Goal: Contribute content: Contribute content

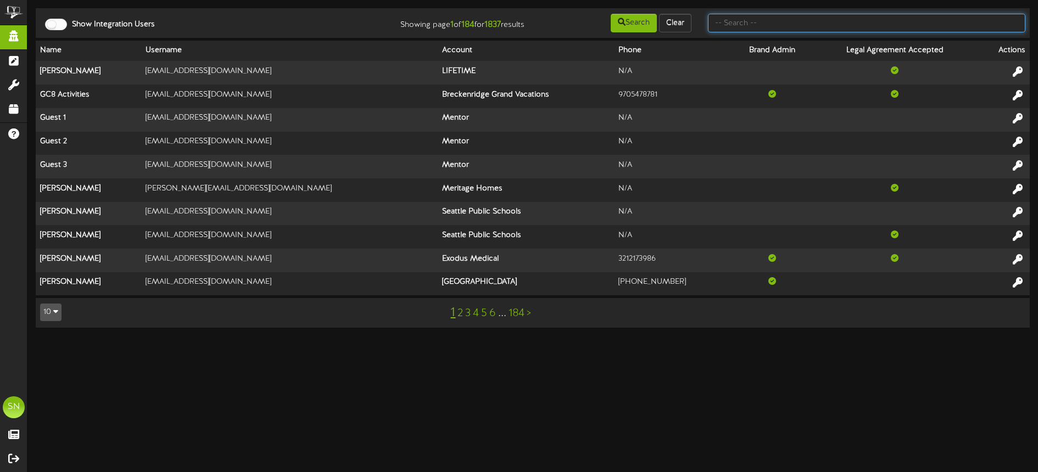
click at [732, 25] on input "text" at bounding box center [866, 23] width 317 height 19
type input "es solar"
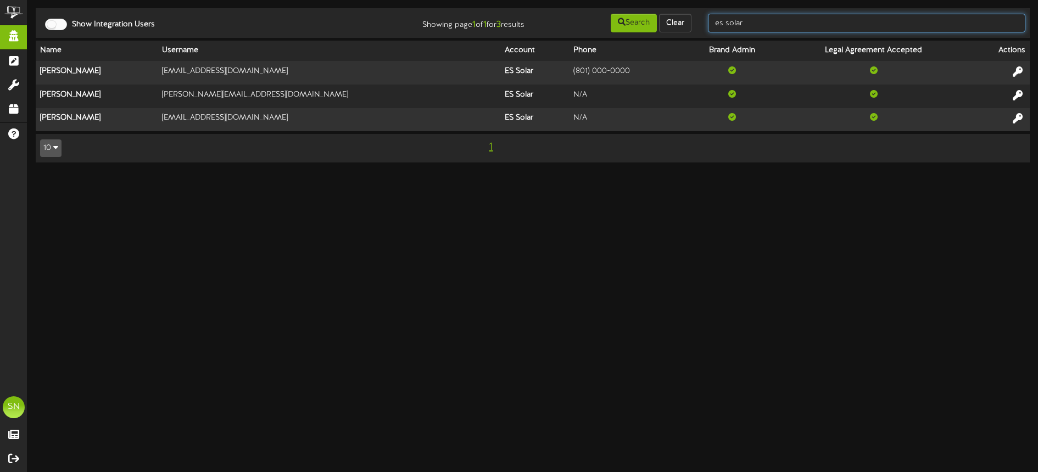
drag, startPoint x: 742, startPoint y: 20, endPoint x: 756, endPoint y: 22, distance: 13.8
click at [743, 20] on input "es solar" at bounding box center [866, 23] width 317 height 19
drag, startPoint x: 726, startPoint y: 21, endPoint x: 687, endPoint y: 16, distance: 39.3
click at [687, 16] on div "Show Integration Users Showing page 1 of 1 for 3 results Search Clear es solar" at bounding box center [533, 23] width 1002 height 21
type input "jason foulgar"
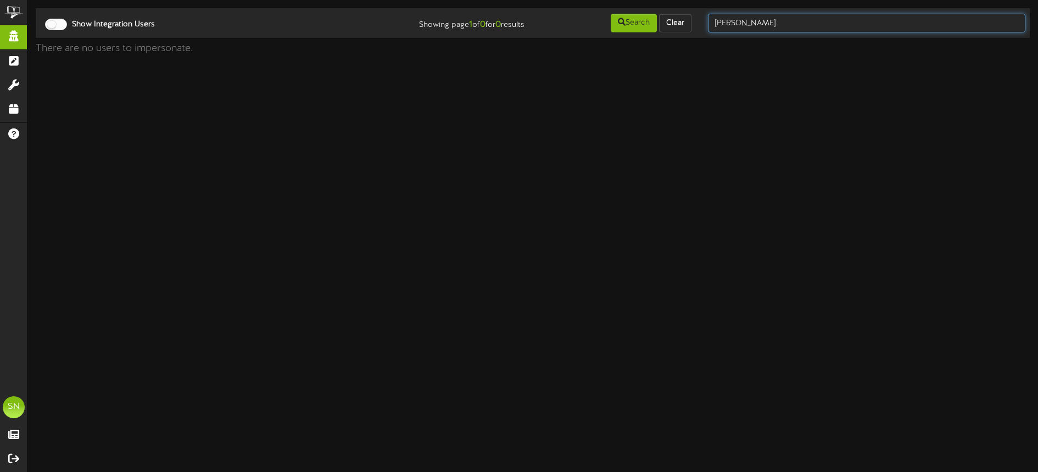
click at [796, 24] on input "jason foulgar" at bounding box center [866, 23] width 317 height 19
type input "jason"
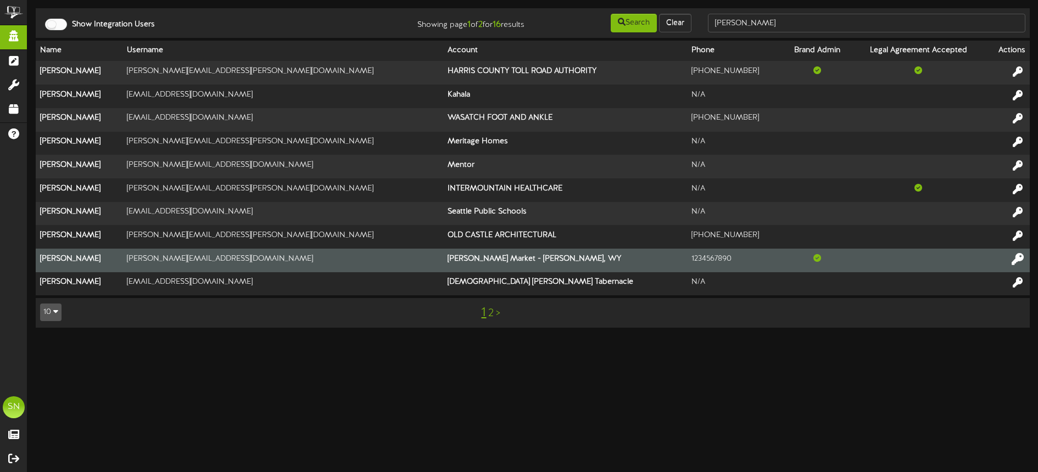
click at [1017, 257] on icon at bounding box center [1017, 259] width 12 height 12
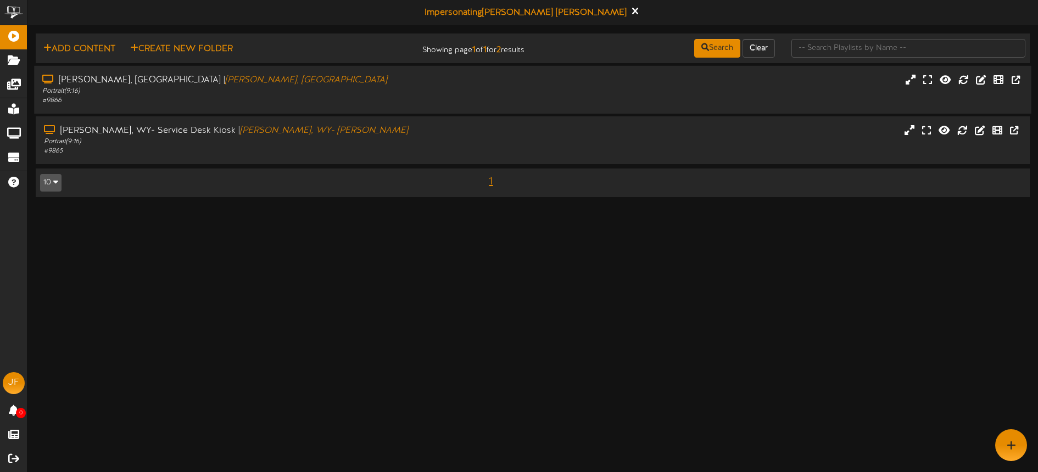
click at [394, 100] on div "# 9866" at bounding box center [241, 100] width 399 height 9
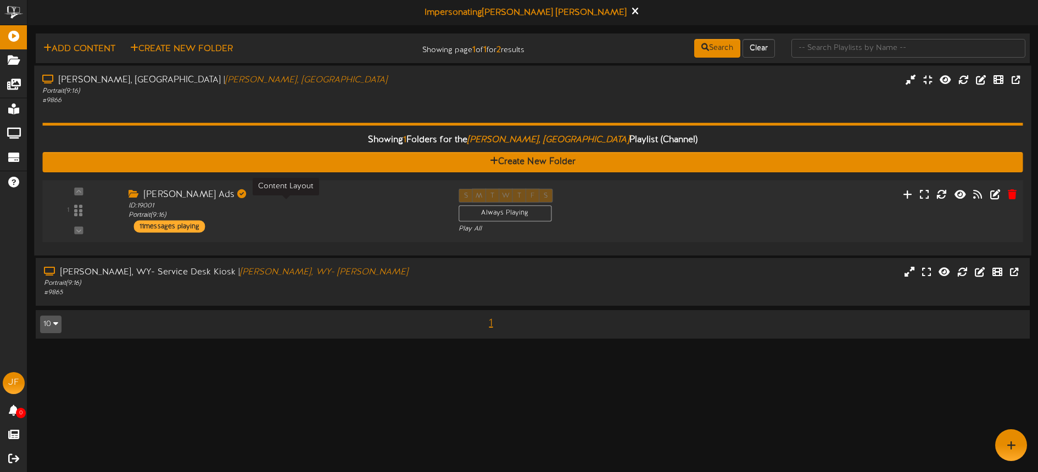
click at [339, 219] on div "ID: 19001 Portrait ( 9:16 )" at bounding box center [285, 210] width 314 height 19
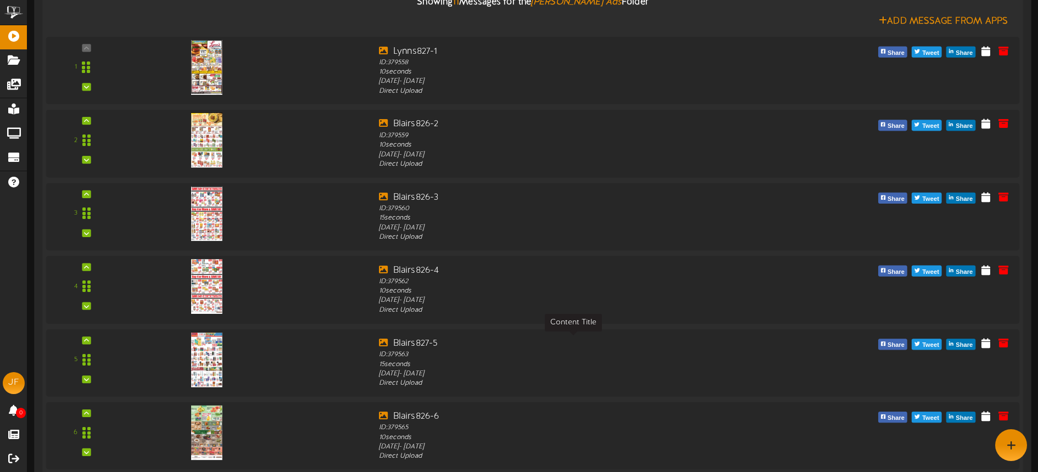
scroll to position [200, 0]
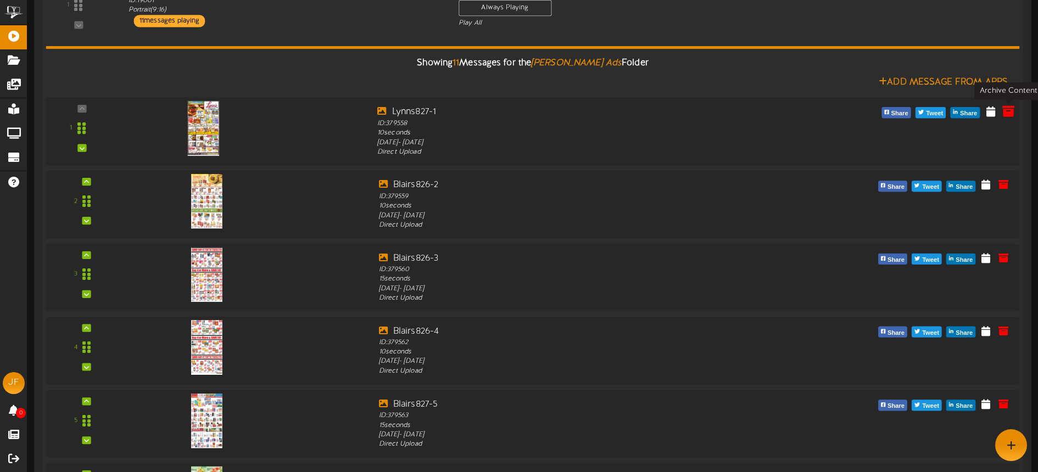
click at [1010, 114] on icon at bounding box center [1008, 111] width 12 height 12
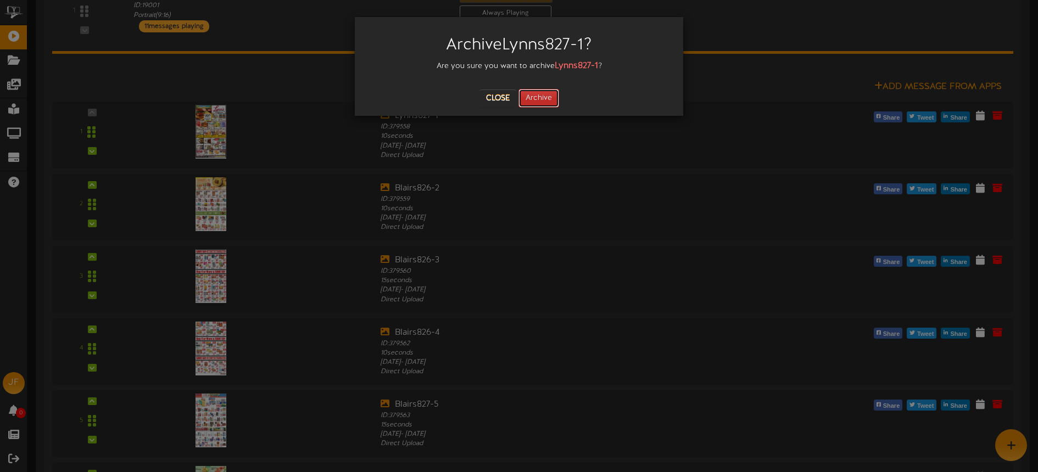
click at [544, 100] on button "Archive" at bounding box center [538, 98] width 41 height 19
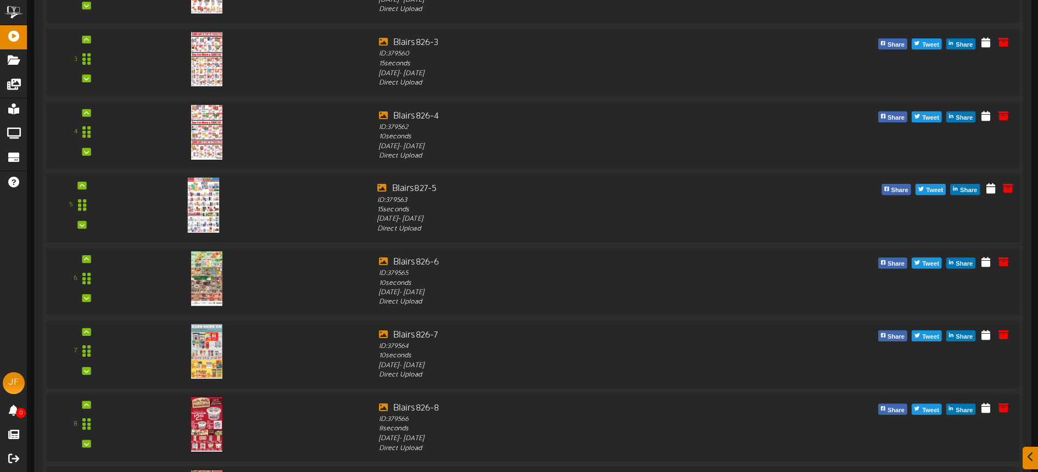
scroll to position [668, 0]
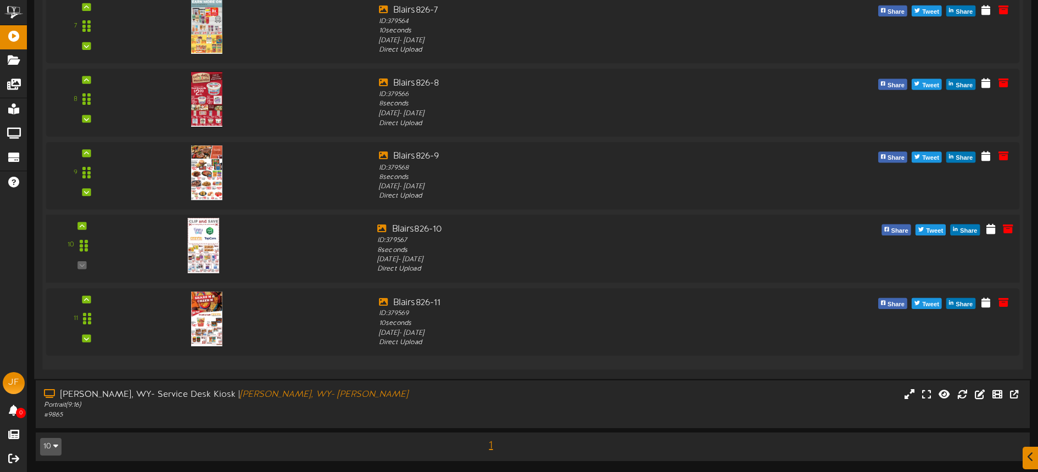
click at [199, 232] on img at bounding box center [203, 245] width 32 height 56
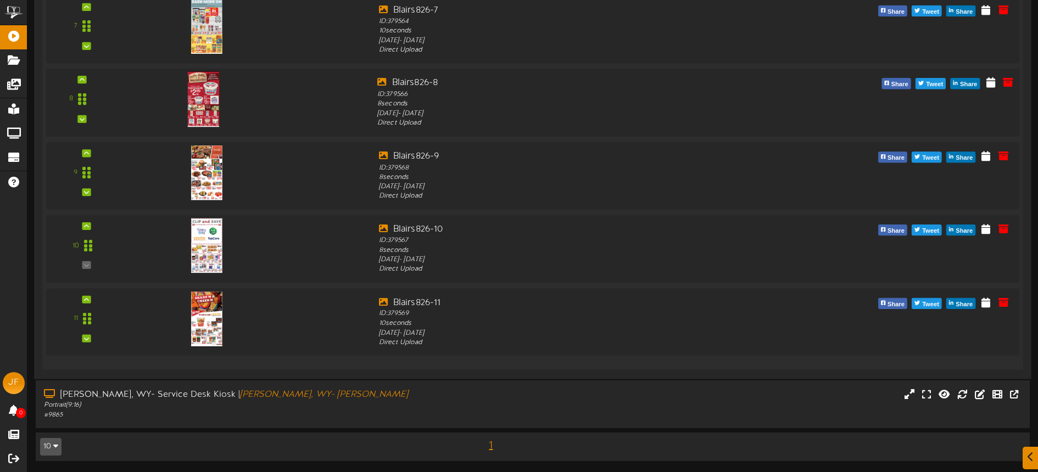
click at [212, 101] on img at bounding box center [203, 99] width 32 height 56
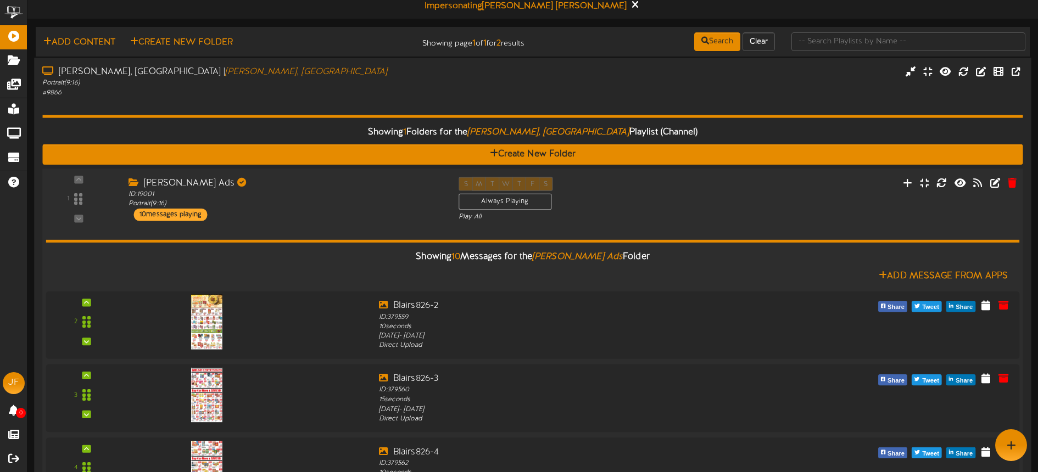
scroll to position [0, 0]
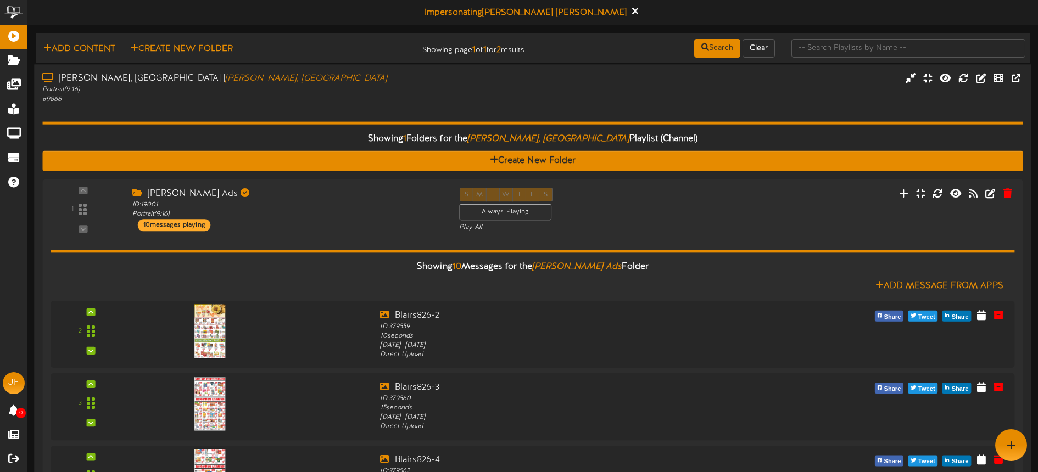
click at [435, 77] on div "[PERSON_NAME], [GEOGRAPHIC_DATA] | [GEOGRAPHIC_DATA], [GEOGRAPHIC_DATA]" at bounding box center [241, 78] width 399 height 13
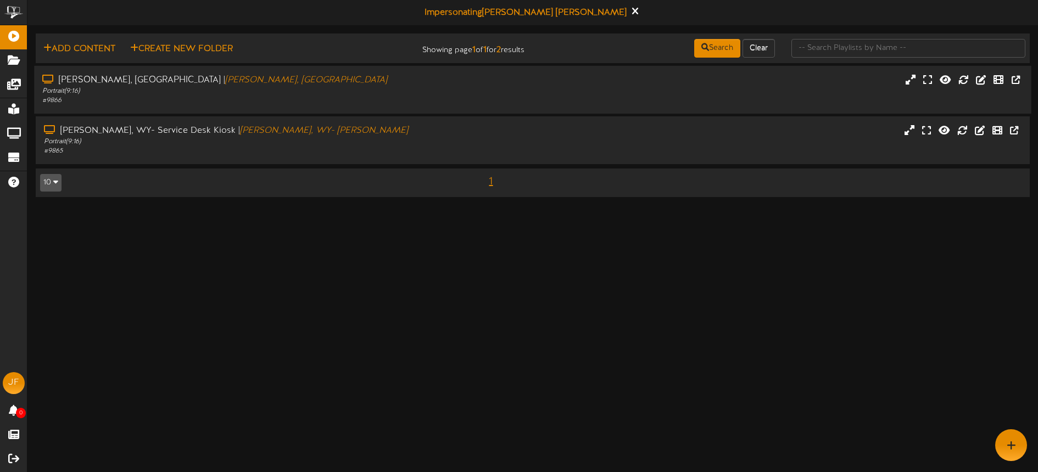
click at [438, 92] on div "Portrait ( 9:16 )" at bounding box center [241, 91] width 399 height 9
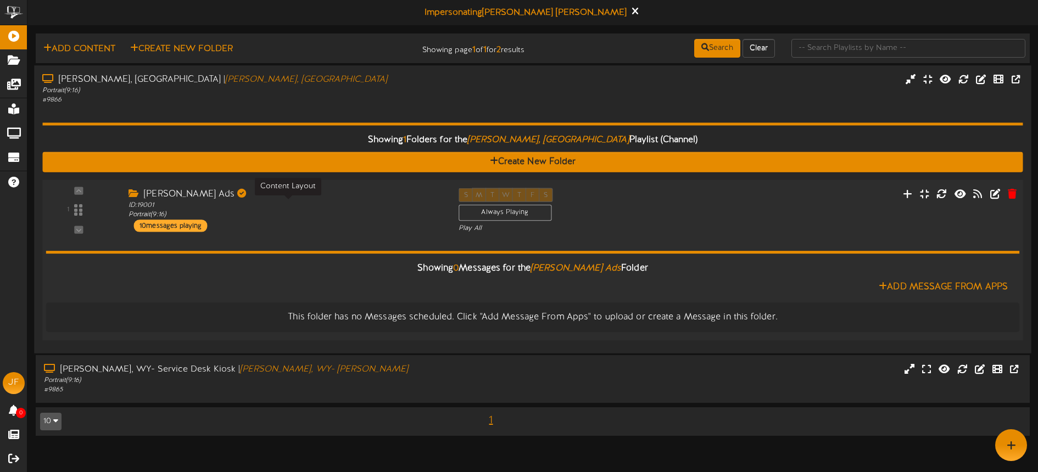
click at [338, 217] on div "ID: 19001 Portrait ( 9:16 )" at bounding box center [285, 209] width 314 height 19
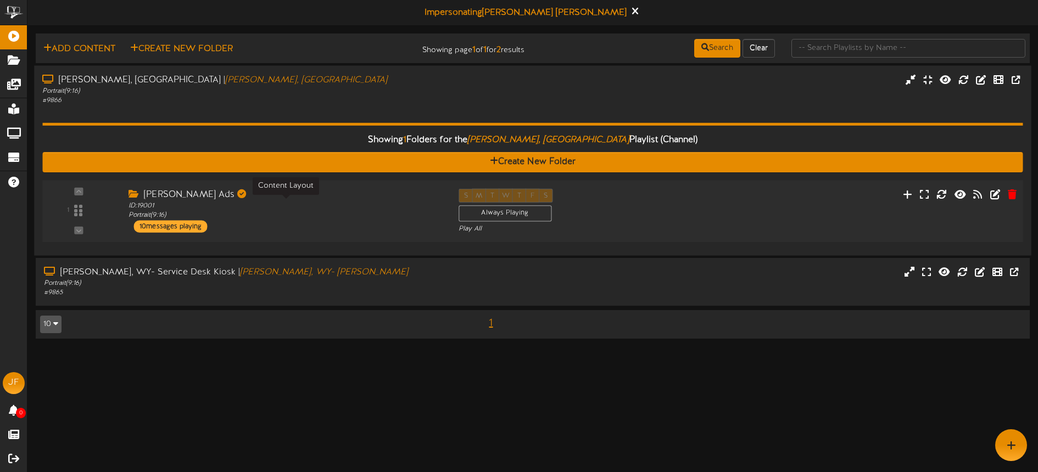
click at [338, 217] on div "ID: 19001 Portrait ( 9:16 )" at bounding box center [285, 210] width 314 height 19
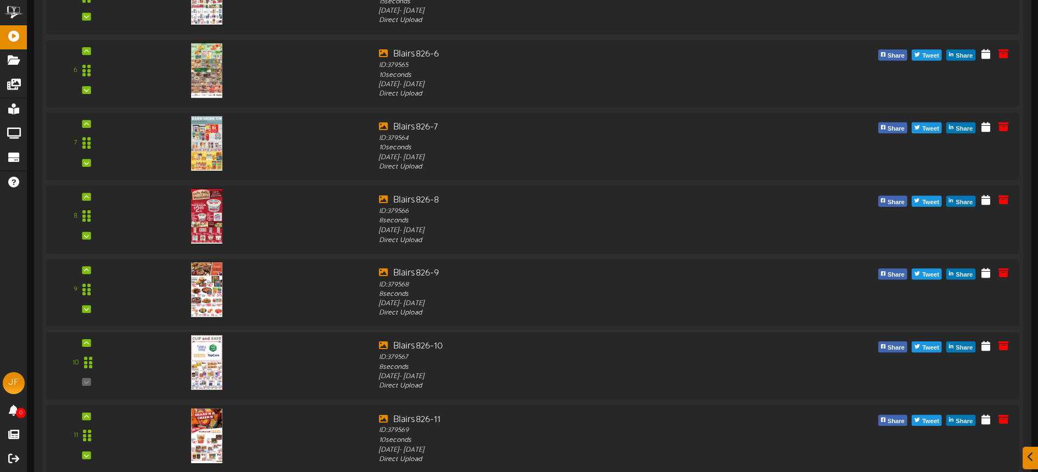
scroll to position [668, 0]
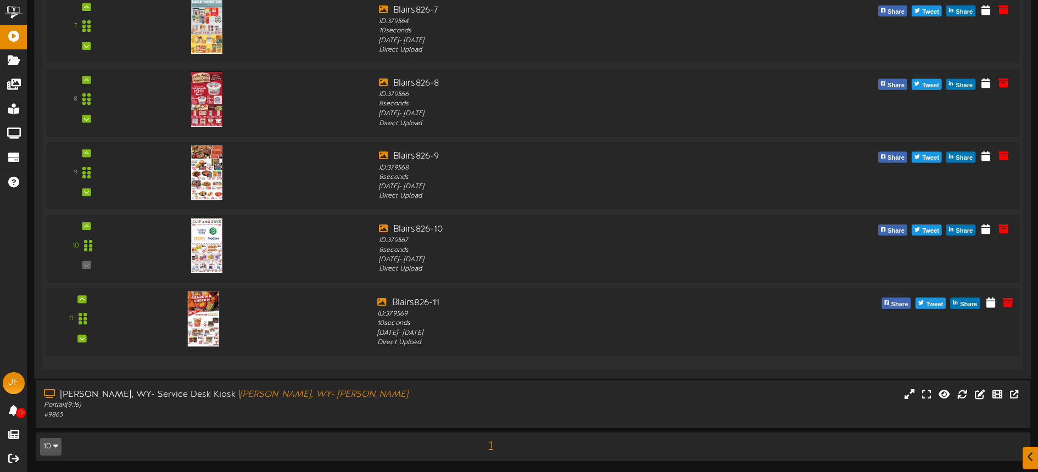
click at [303, 313] on div at bounding box center [246, 316] width 246 height 40
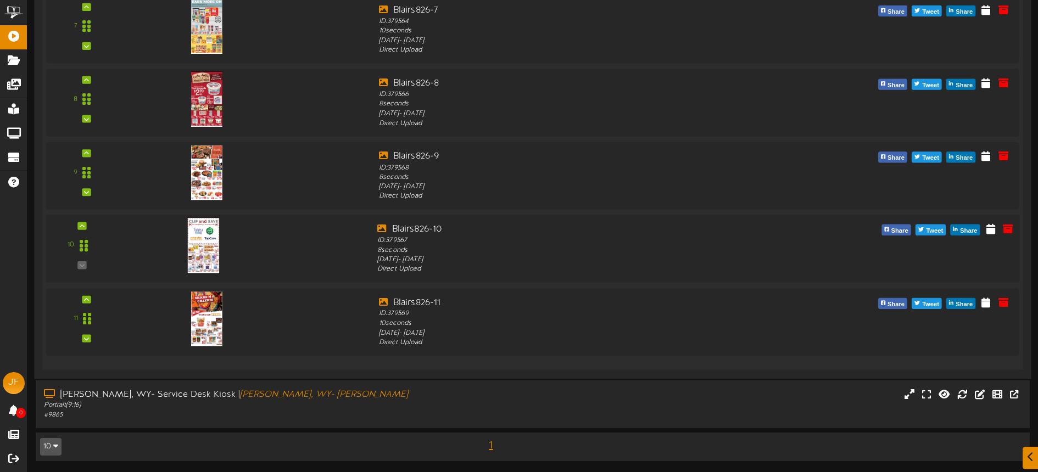
click at [216, 228] on img at bounding box center [203, 245] width 32 height 56
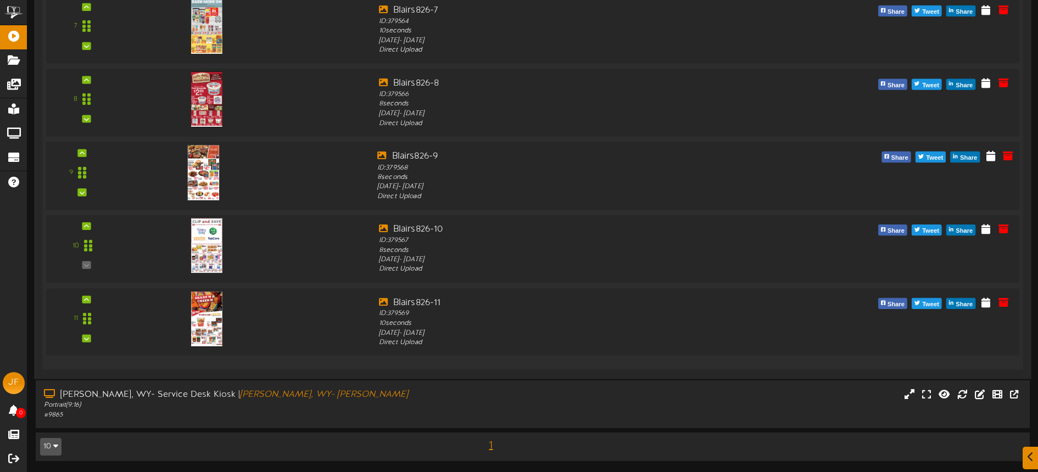
click at [208, 191] on img at bounding box center [203, 172] width 32 height 56
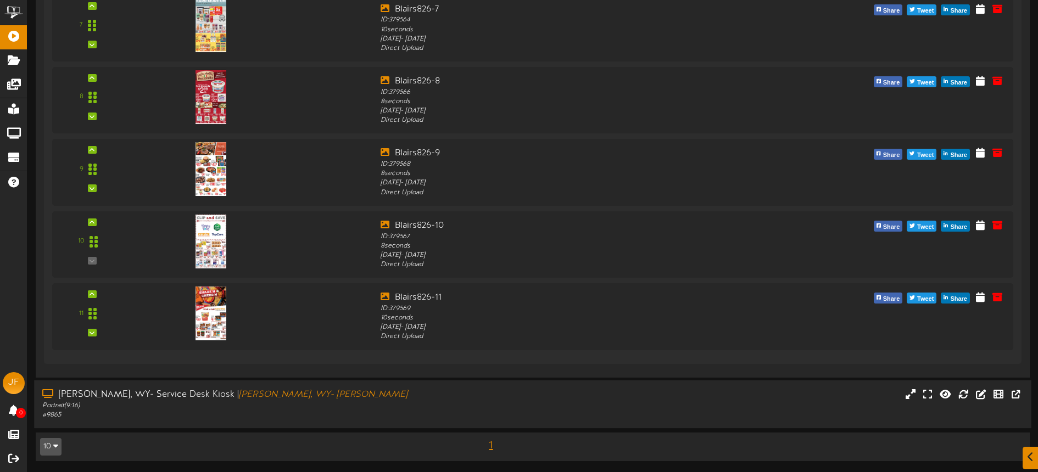
click at [331, 396] on div "[PERSON_NAME], WY- Service Desk Kiosk | [PERSON_NAME], WY- [PERSON_NAME]" at bounding box center [241, 394] width 399 height 13
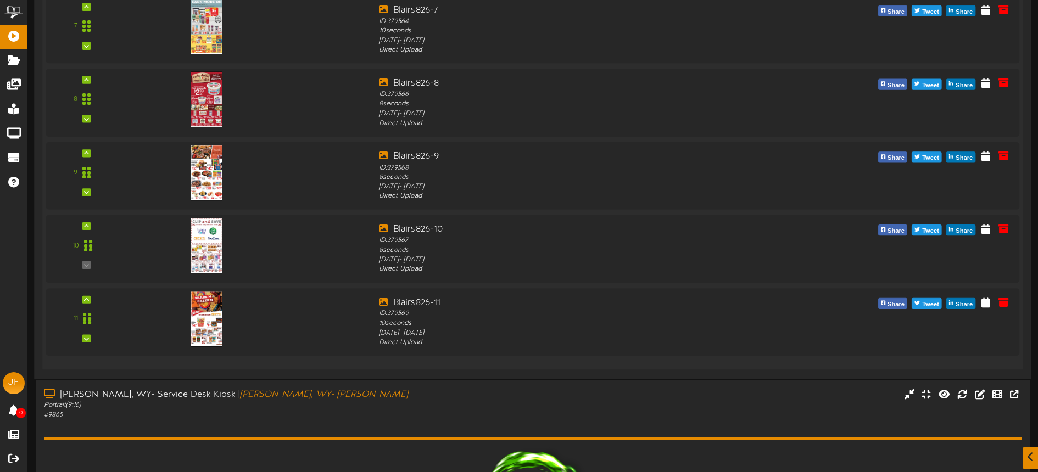
scroll to position [841, 0]
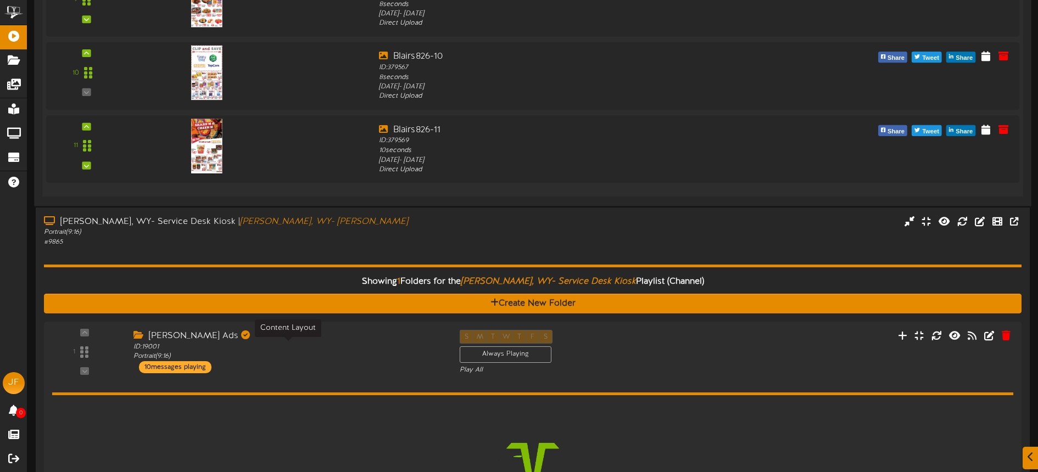
click at [360, 354] on div "ID: 19001 Portrait ( 9:16 )" at bounding box center [287, 352] width 309 height 19
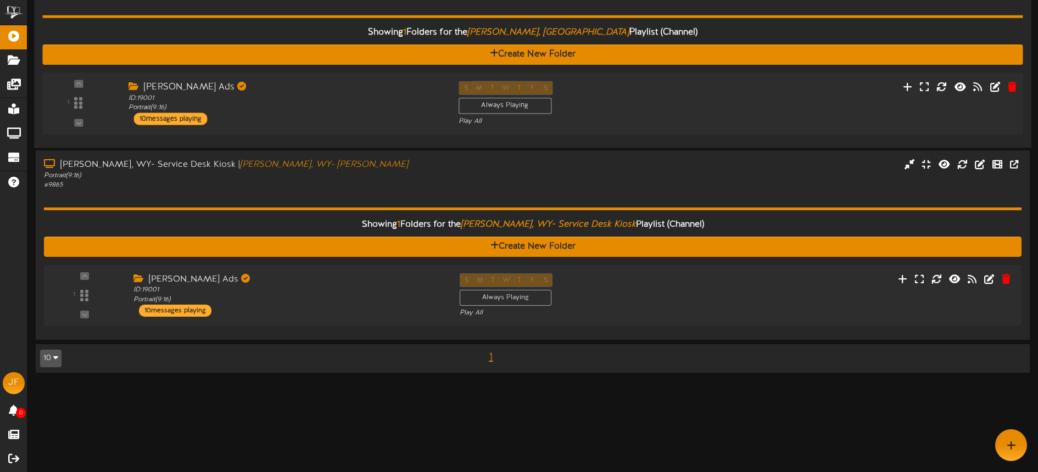
scroll to position [92, 0]
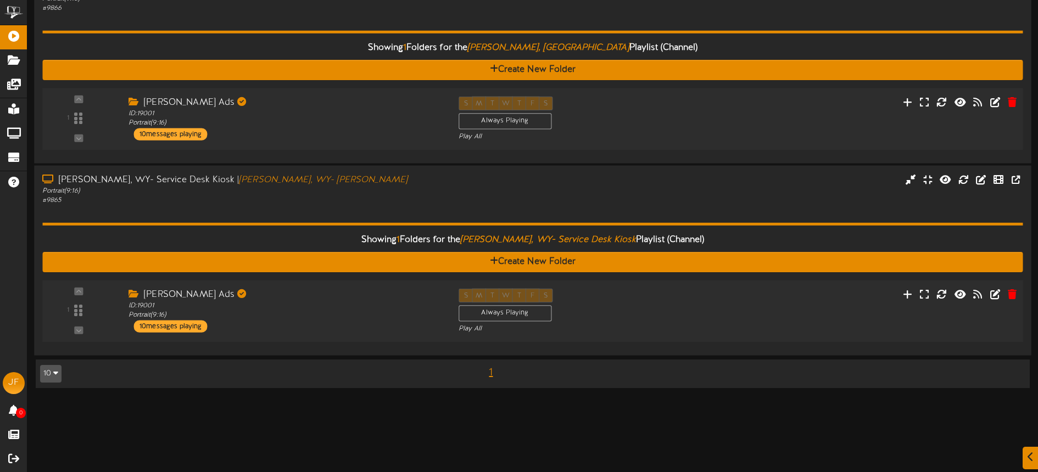
click at [354, 324] on div "[PERSON_NAME] Ads ID: 19001 Portrait ( 9:16 ) 10 messages playing" at bounding box center [285, 310] width 330 height 44
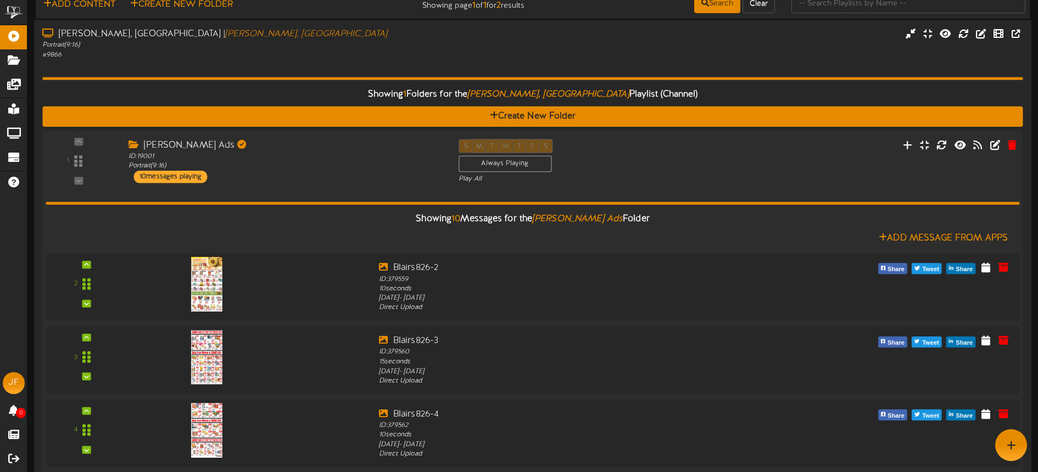
scroll to position [0, 0]
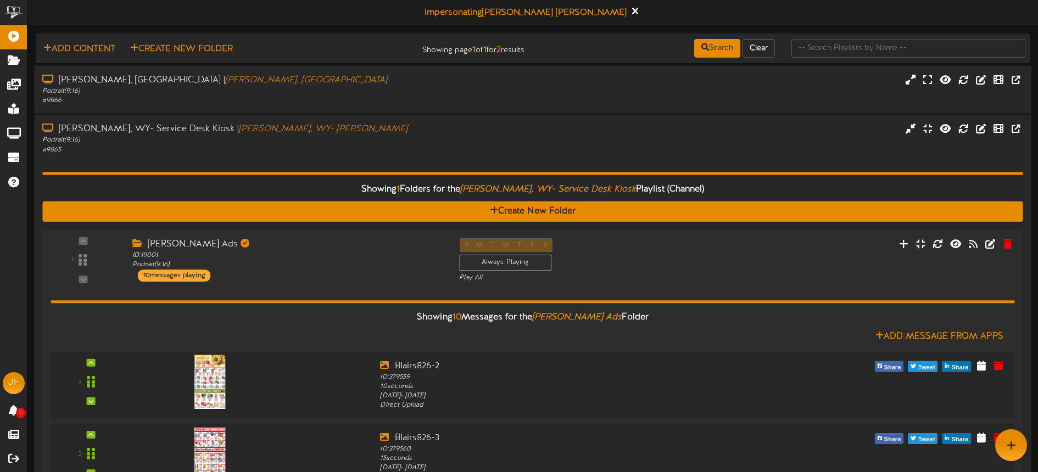
click at [371, 138] on div "Portrait ( 9:16 )" at bounding box center [241, 140] width 399 height 9
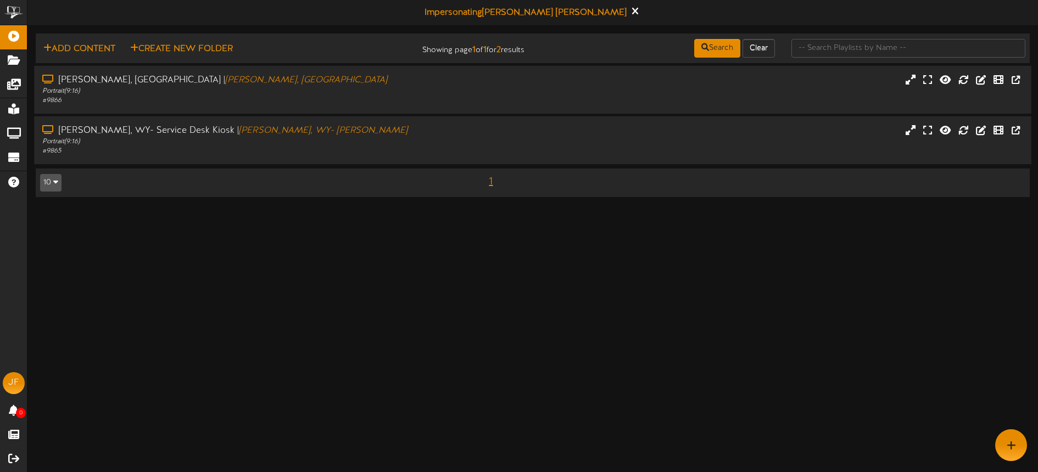
click at [370, 139] on div "Portrait ( 9:16 )" at bounding box center [241, 141] width 399 height 9
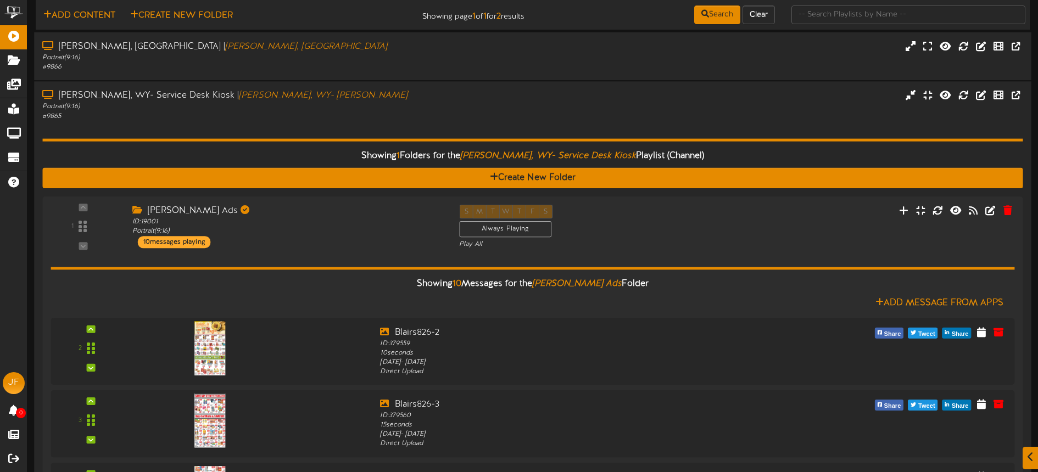
scroll to position [35, 0]
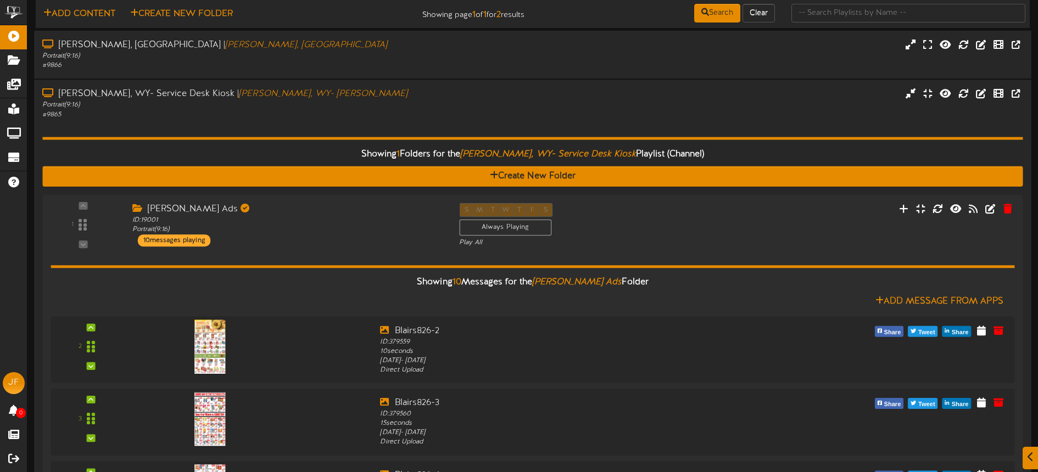
click at [549, 111] on div "[PERSON_NAME], WY- Service Desk Kiosk | [PERSON_NAME], WY- [PERSON_NAME] Portra…" at bounding box center [532, 103] width 997 height 31
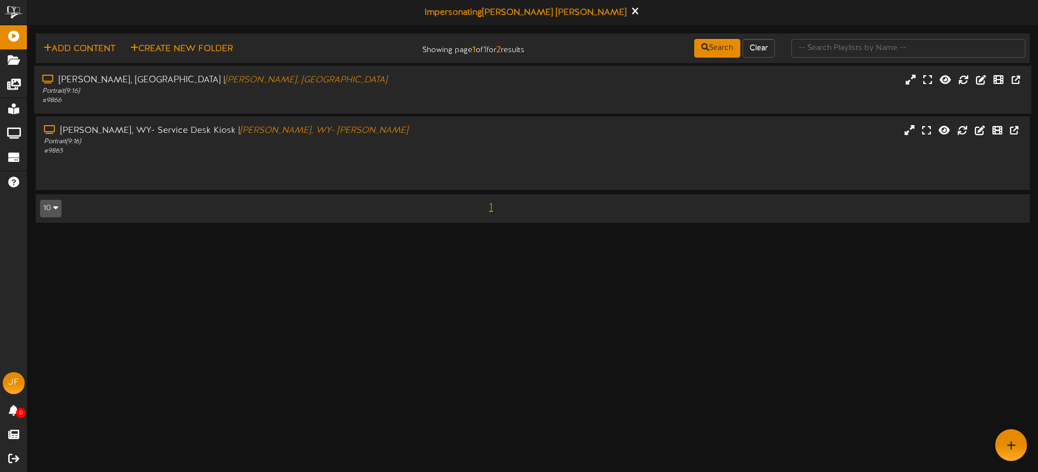
scroll to position [0, 0]
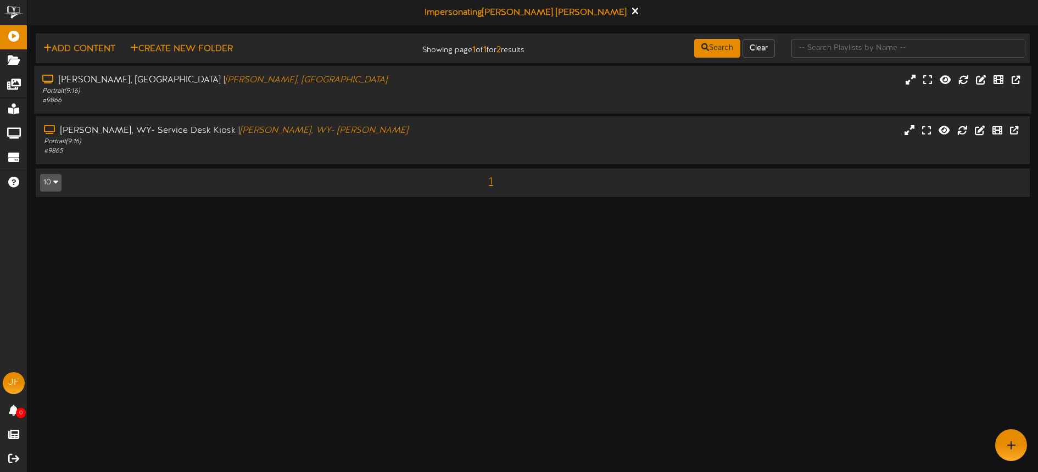
click at [881, 86] on div at bounding box center [948, 81] width 166 height 14
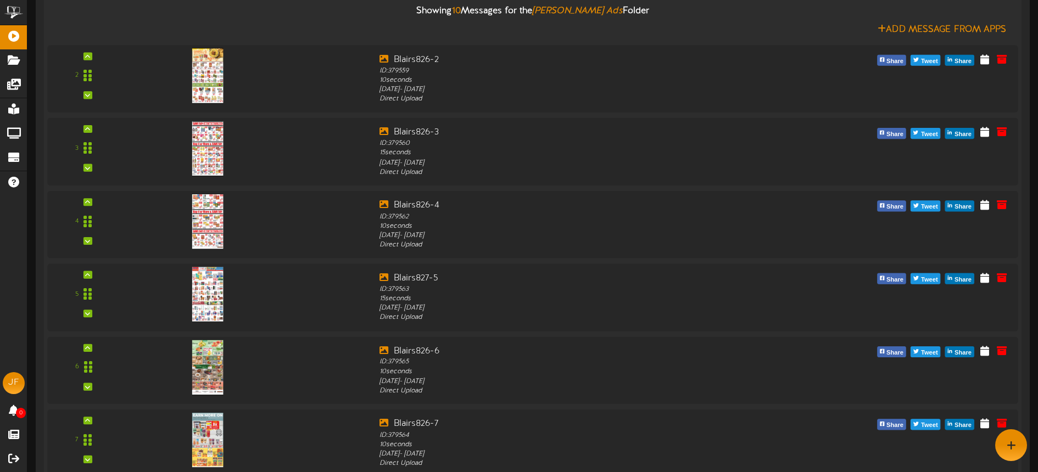
scroll to position [115, 0]
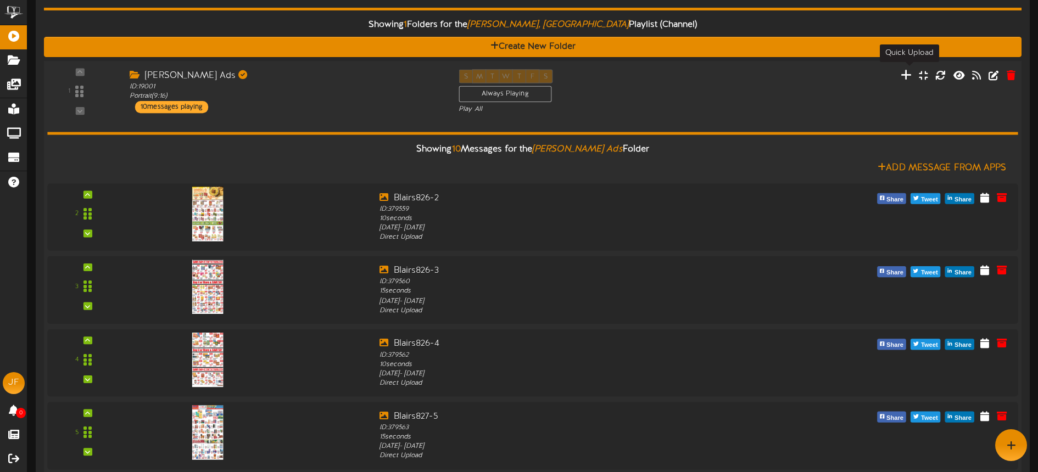
click at [910, 76] on icon at bounding box center [906, 75] width 12 height 12
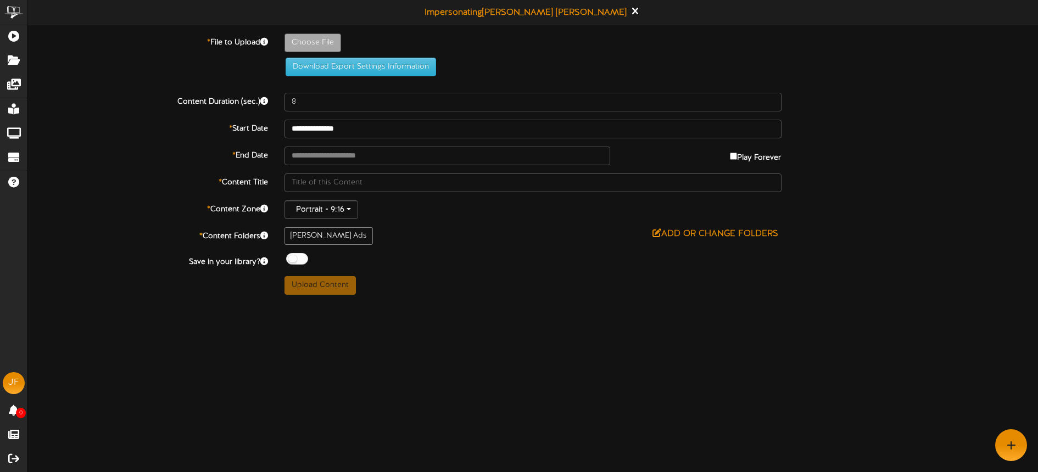
type input "**********"
type input "Blairs826-1"
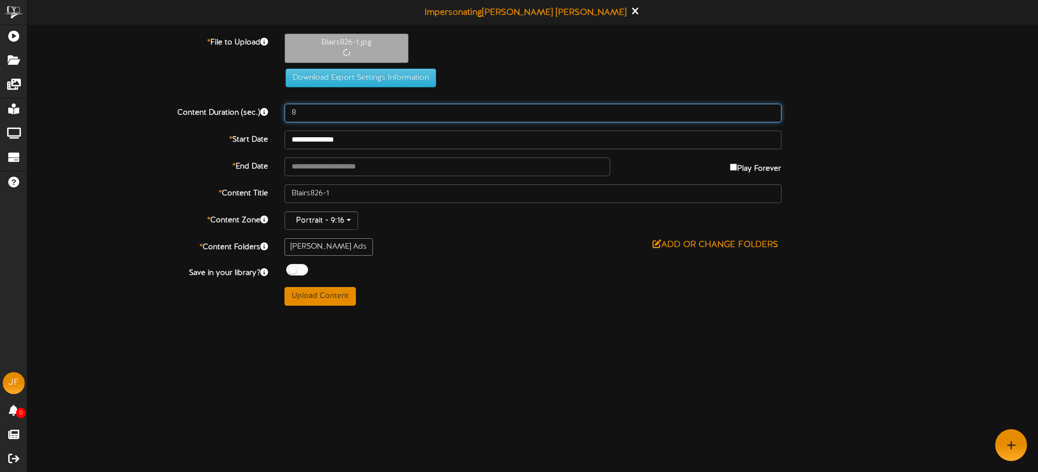
click at [328, 110] on input "8" at bounding box center [532, 113] width 497 height 19
type input "10"
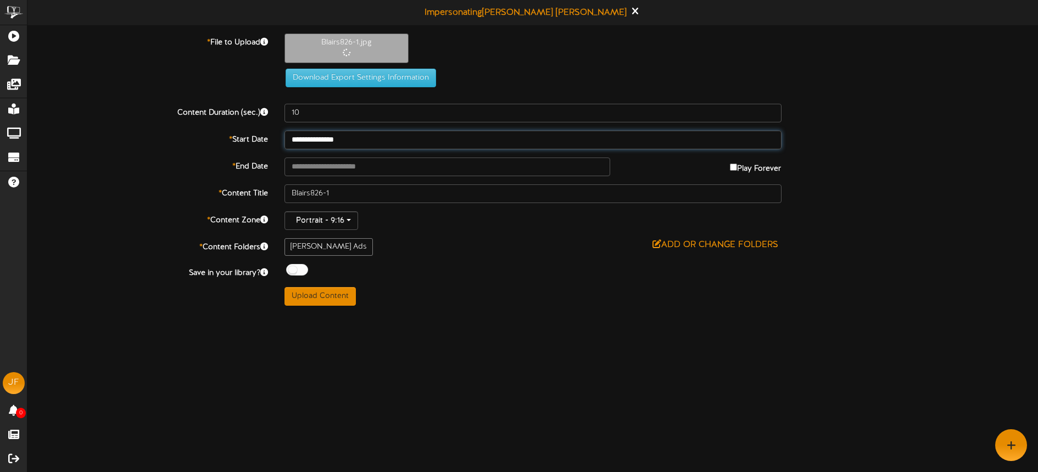
click at [378, 141] on input "**********" at bounding box center [532, 140] width 497 height 19
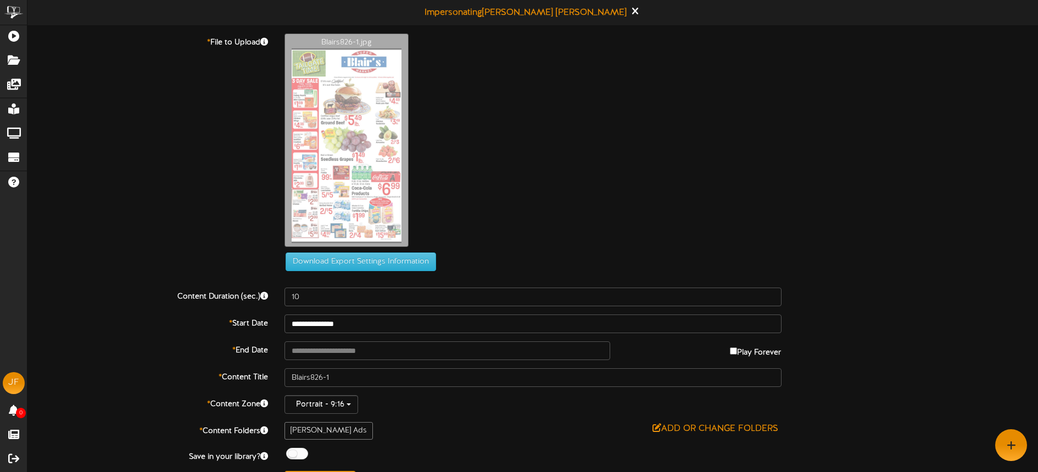
drag, startPoint x: 507, startPoint y: 228, endPoint x: 430, endPoint y: 291, distance: 99.5
click at [507, 228] on div "Blairs826-1.jpg" at bounding box center [661, 143] width 770 height 220
click at [368, 348] on input "text" at bounding box center [447, 351] width 326 height 19
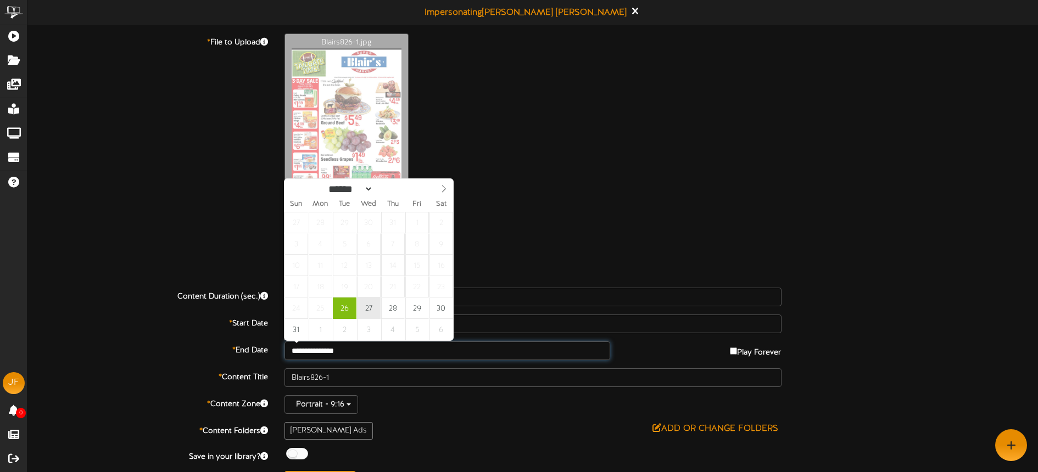
type input "**********"
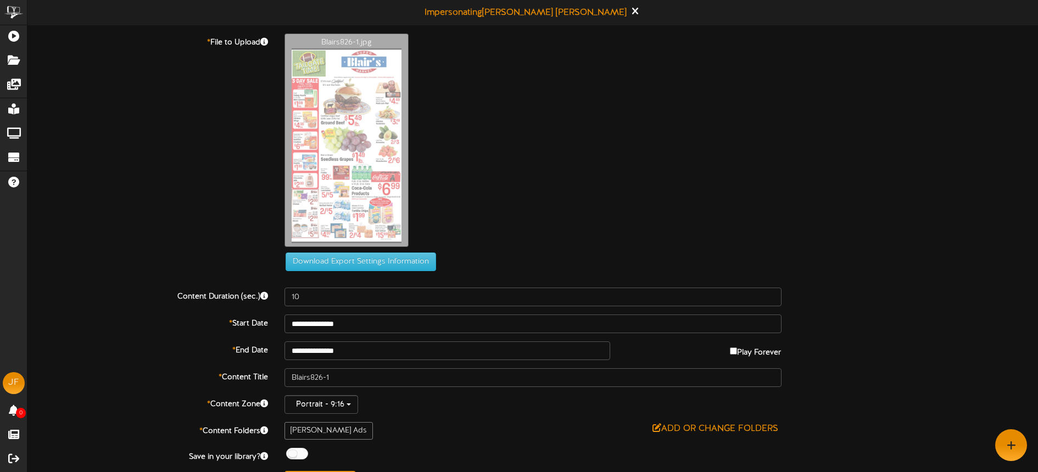
click at [514, 244] on div "Blairs826-1.jpg" at bounding box center [661, 143] width 770 height 220
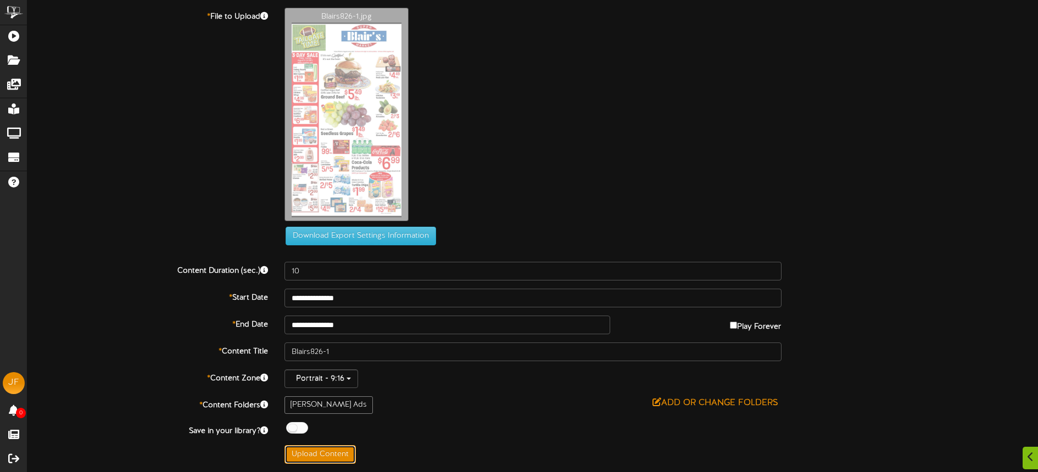
drag, startPoint x: 340, startPoint y: 448, endPoint x: 475, endPoint y: 418, distance: 137.8
click at [340, 448] on button "Upload Content" at bounding box center [319, 454] width 71 height 19
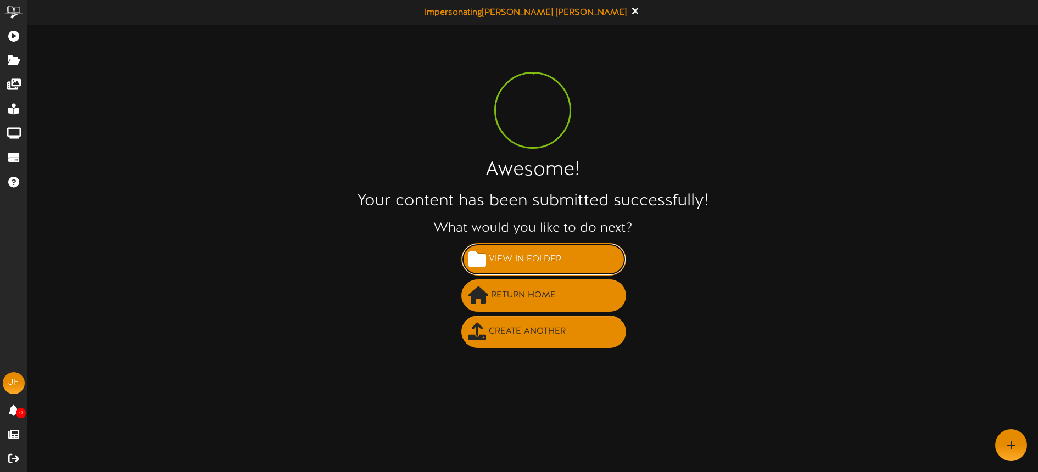
click at [529, 261] on span "View in Folder" at bounding box center [525, 259] width 78 height 18
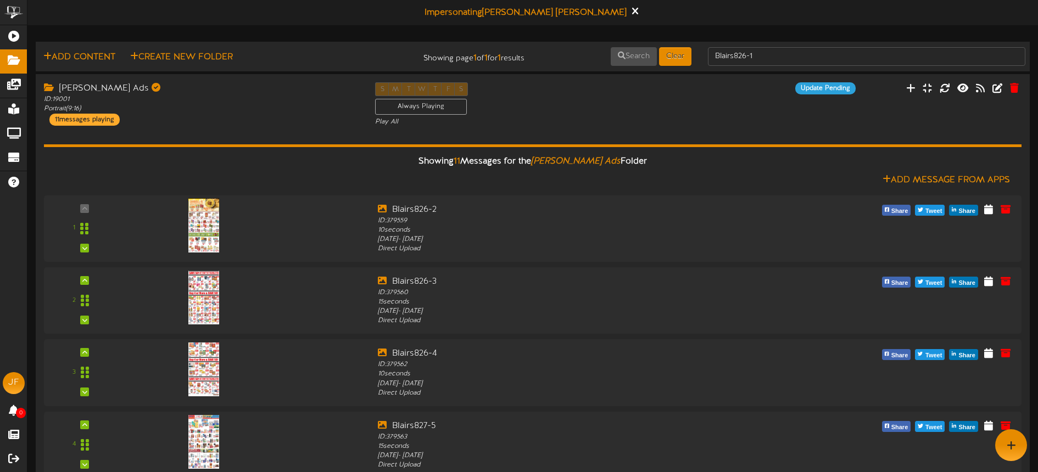
scroll to position [1, 0]
click at [631, 8] on icon at bounding box center [634, 10] width 7 height 12
